Goal: Information Seeking & Learning: Learn about a topic

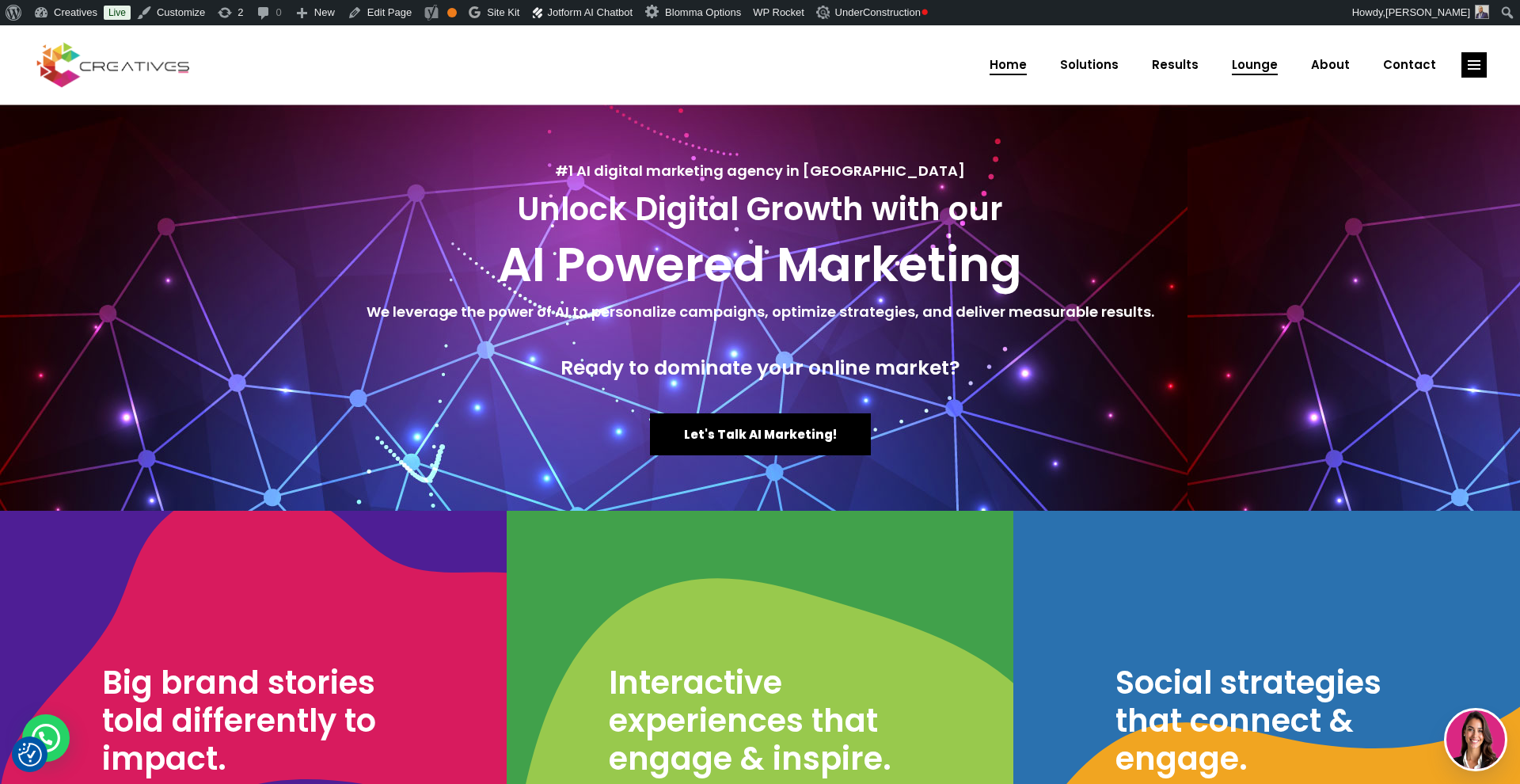
click at [1269, 65] on span "Lounge" at bounding box center [1255, 65] width 46 height 41
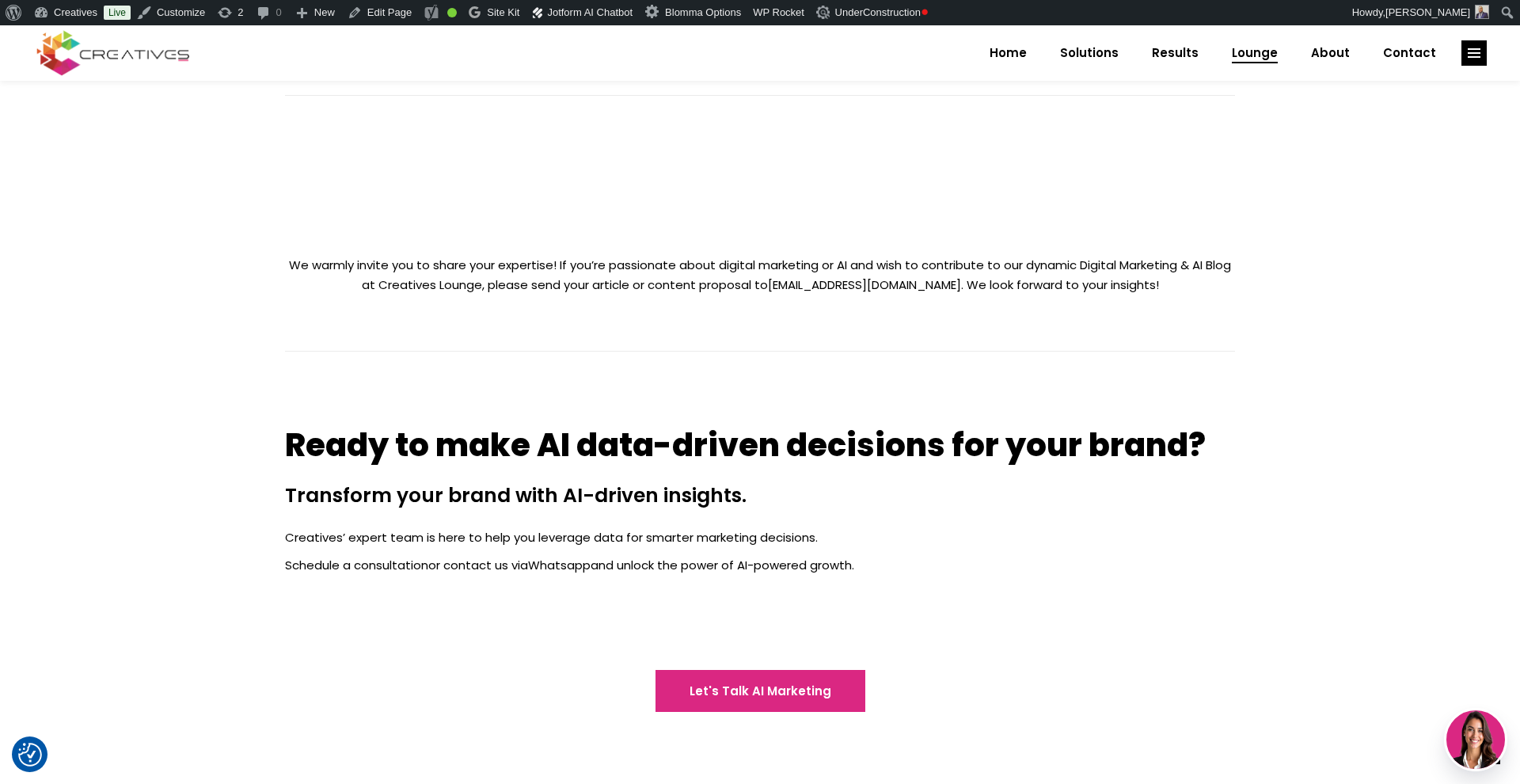
scroll to position [988, 0]
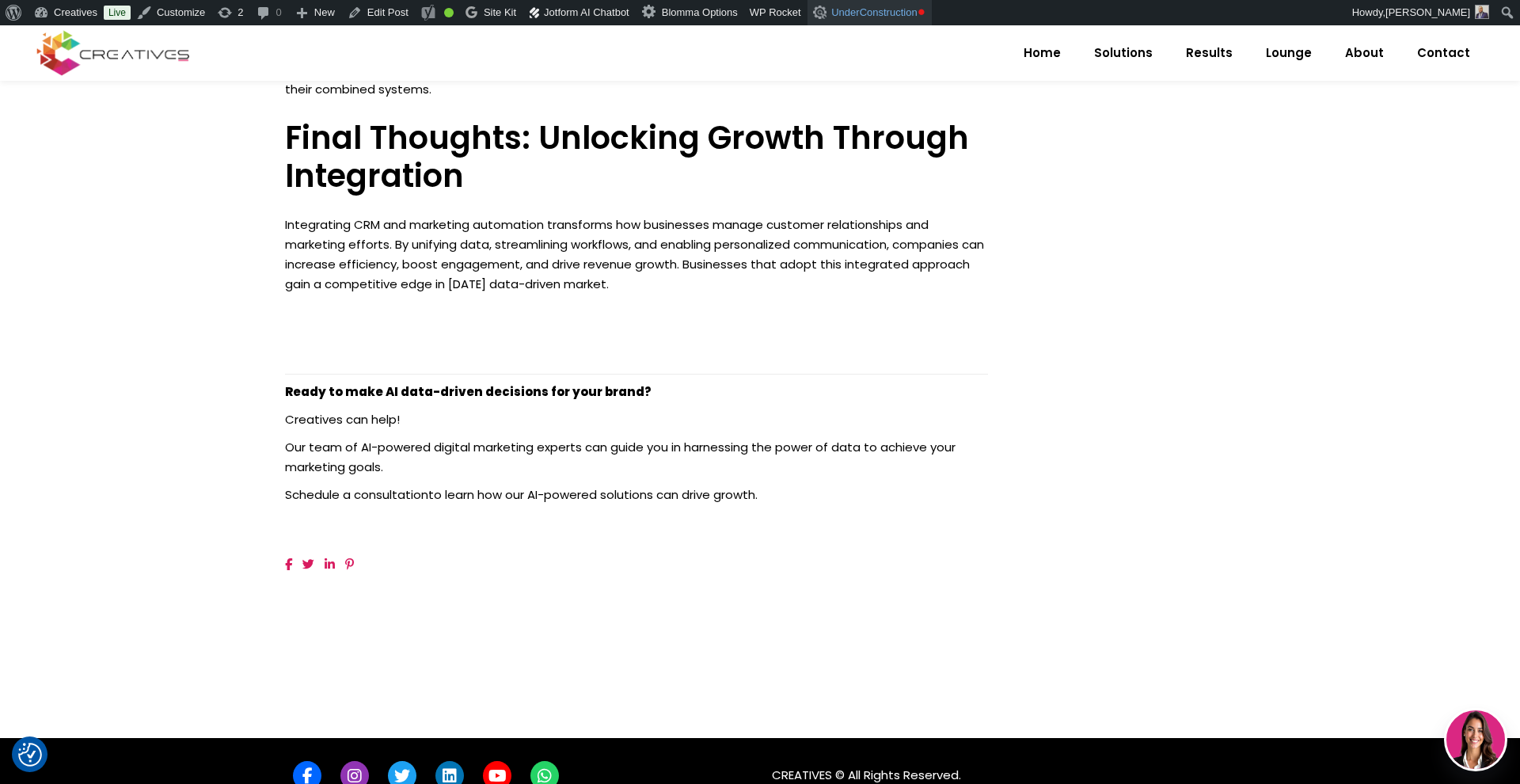
scroll to position [2052, 0]
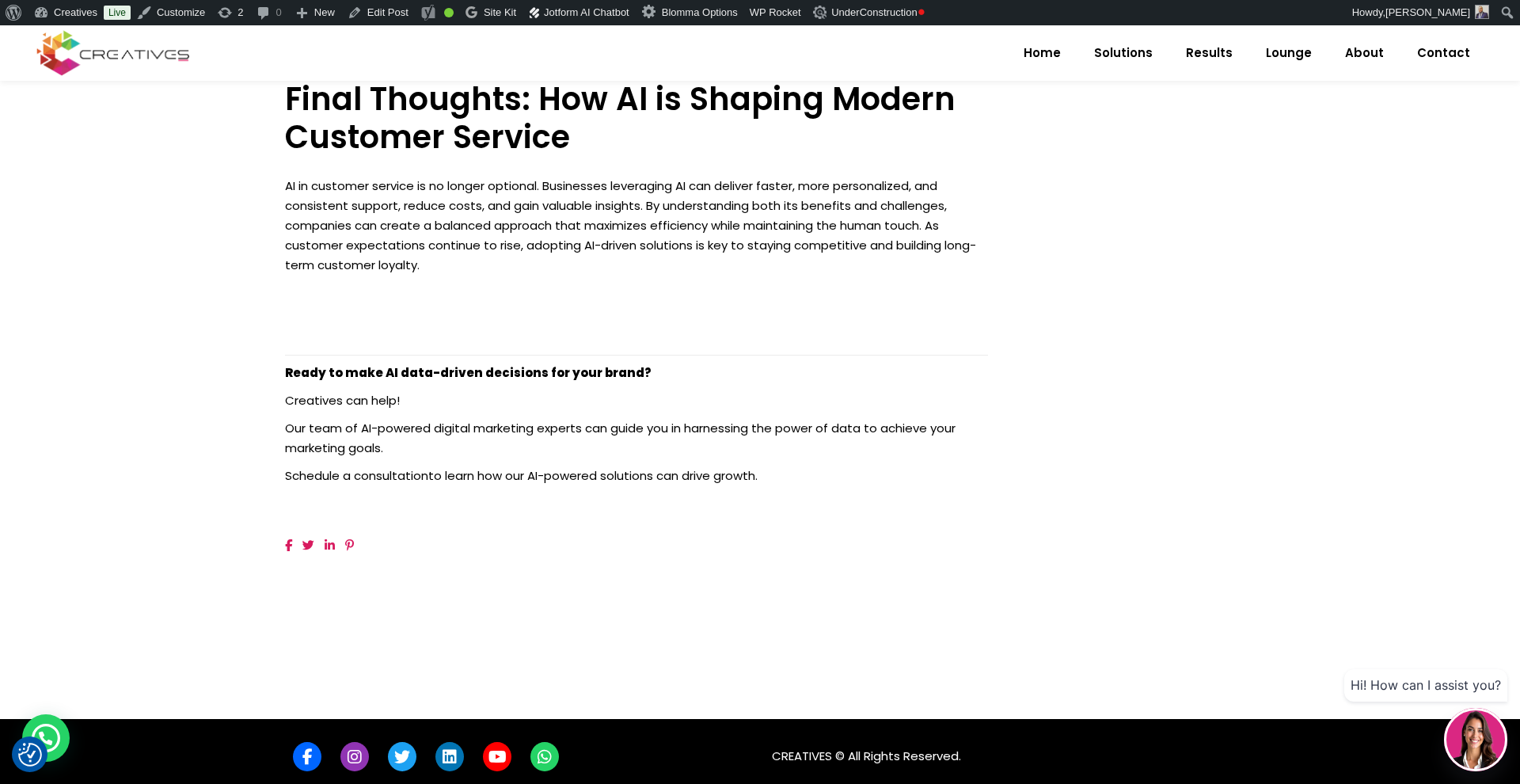
scroll to position [1997, 0]
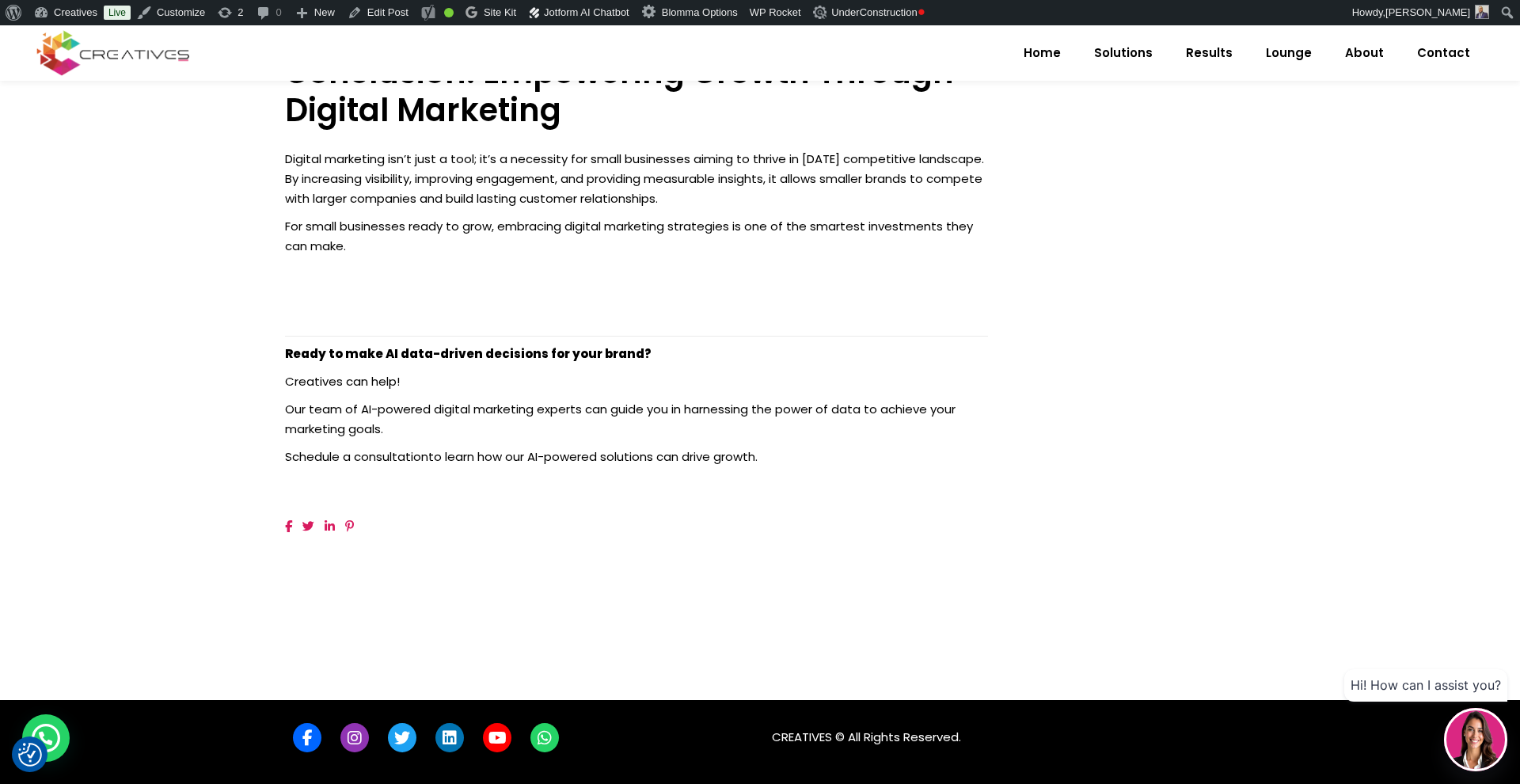
scroll to position [1840, 0]
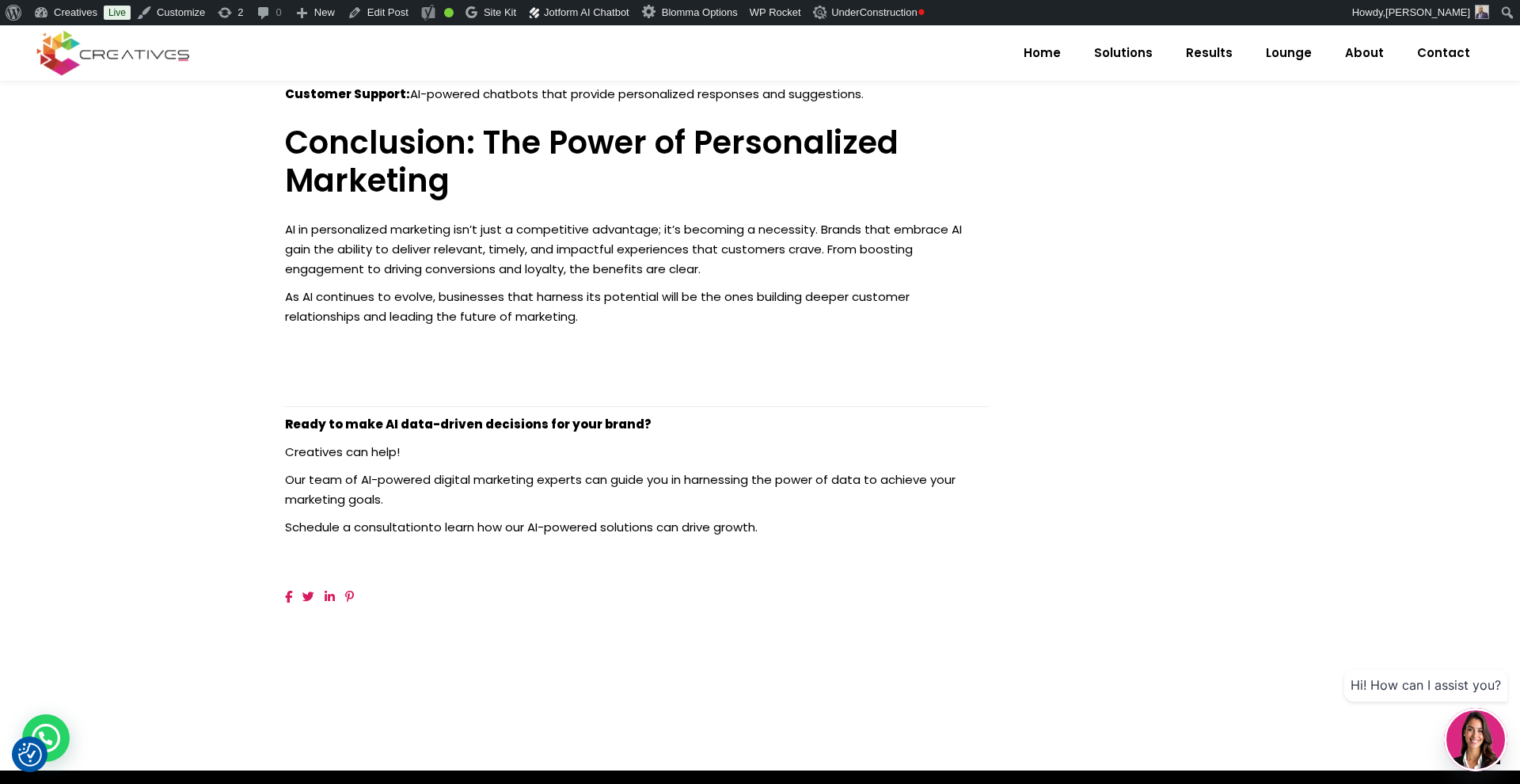
scroll to position [1949, 0]
